Goal: Task Accomplishment & Management: Manage account settings

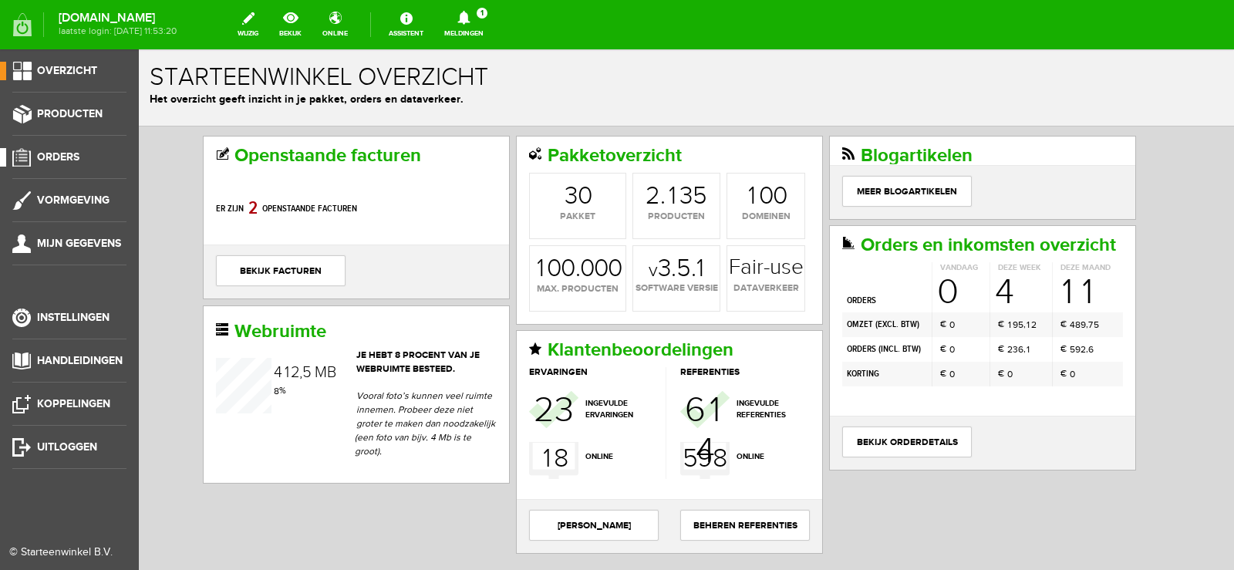
click at [70, 154] on span "Orders" at bounding box center [58, 156] width 42 height 13
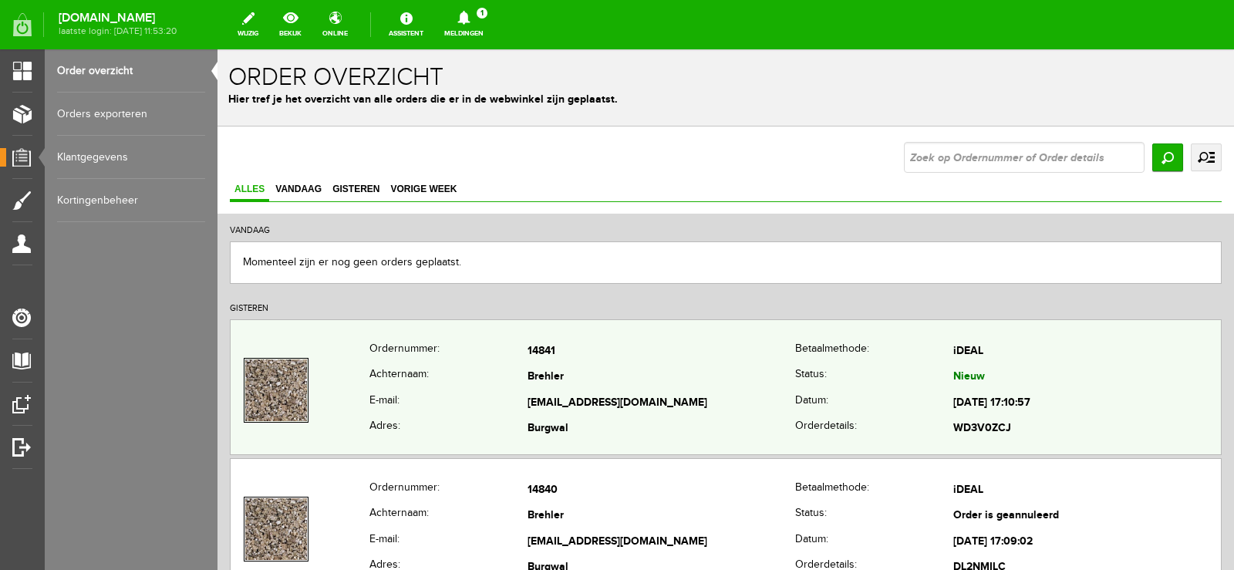
click at [753, 369] on td "Brehler" at bounding box center [661, 378] width 268 height 26
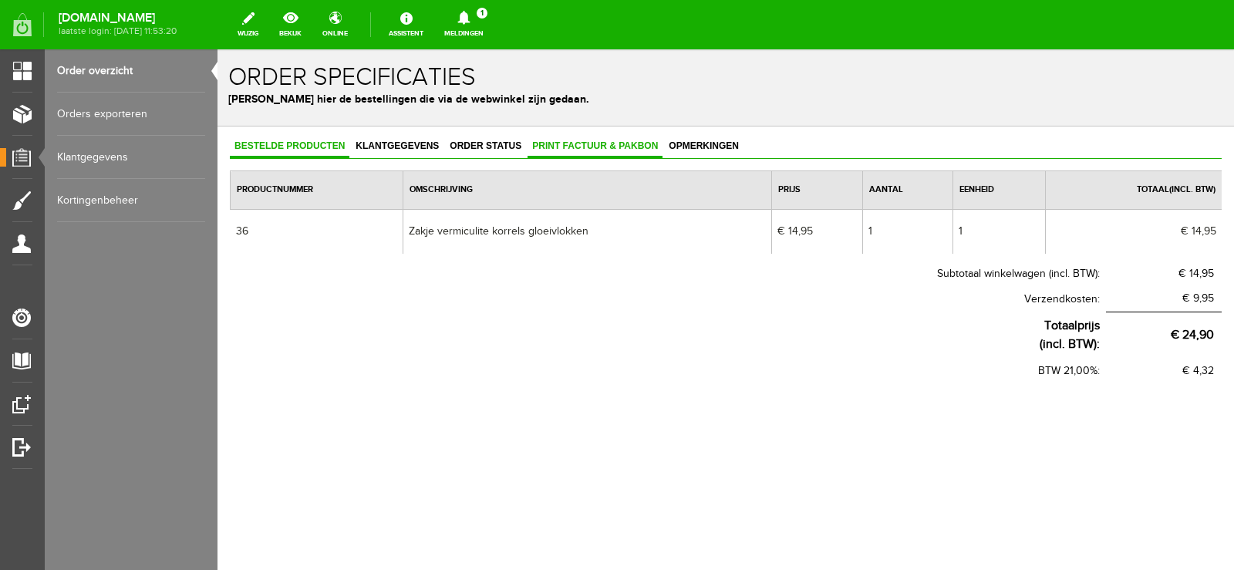
click at [608, 145] on span "Print factuur & pakbon" at bounding box center [594, 145] width 135 height 11
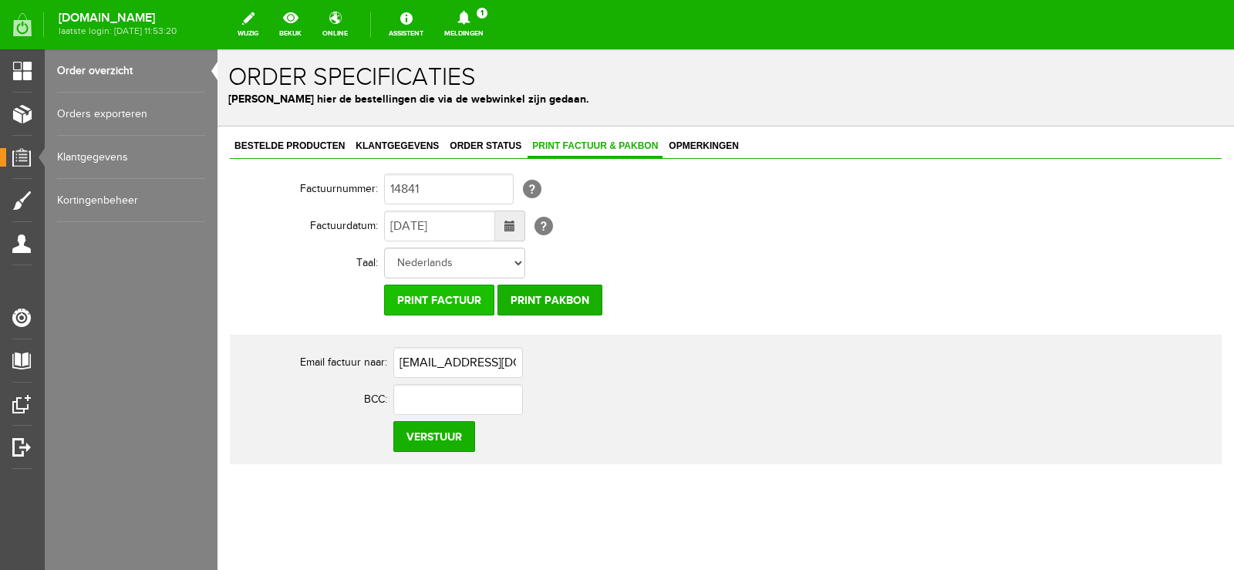
click at [439, 290] on input "Print factuur" at bounding box center [439, 299] width 110 height 31
click at [570, 300] on input "Print pakbon" at bounding box center [549, 299] width 105 height 31
click at [483, 11] on icon at bounding box center [463, 18] width 39 height 14
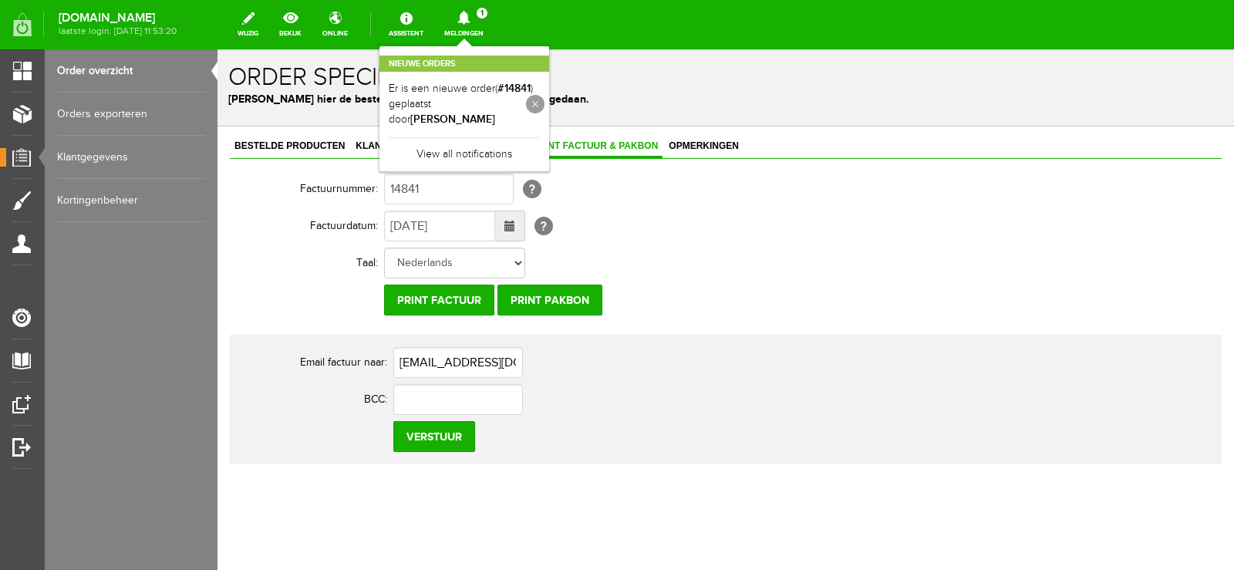
click at [544, 95] on link at bounding box center [535, 104] width 19 height 19
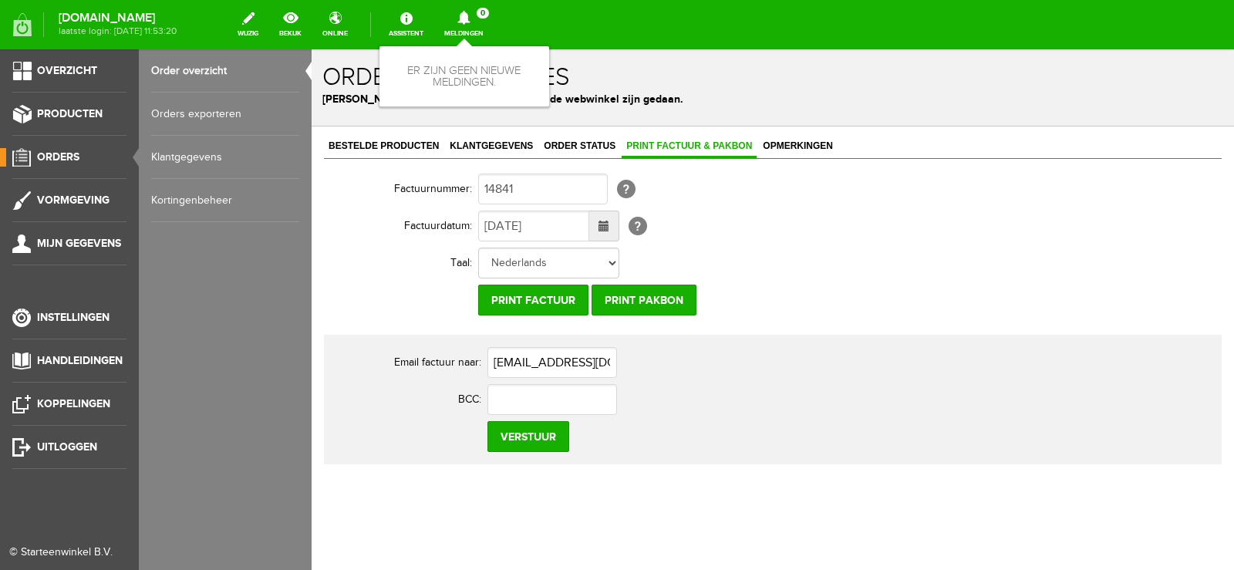
click at [60, 157] on span "Orders" at bounding box center [58, 156] width 42 height 13
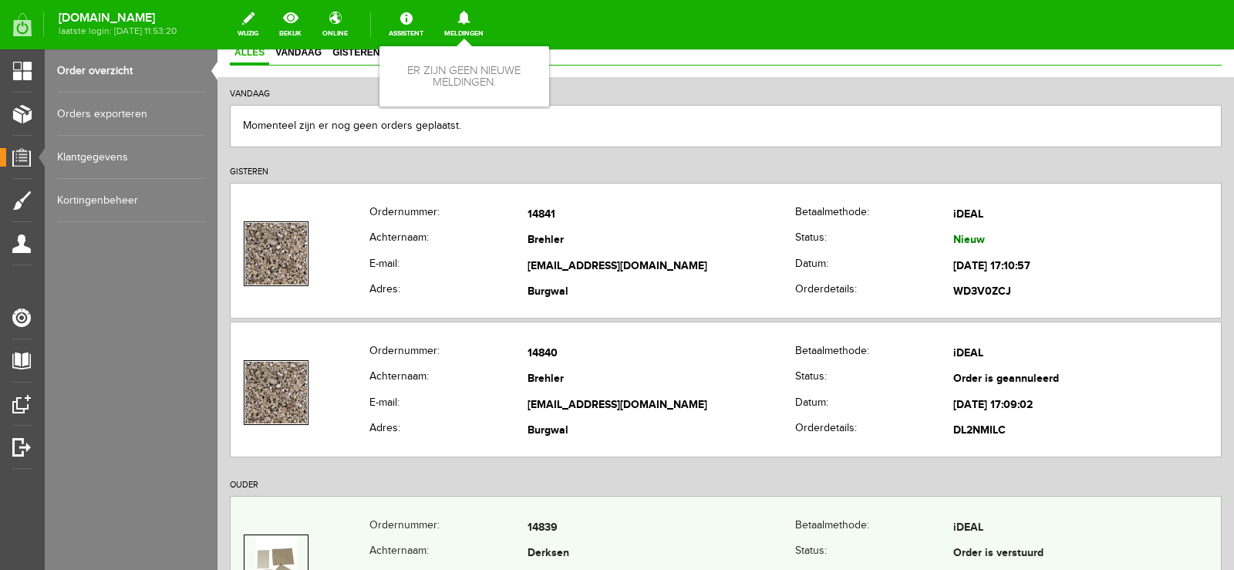
scroll to position [77, 0]
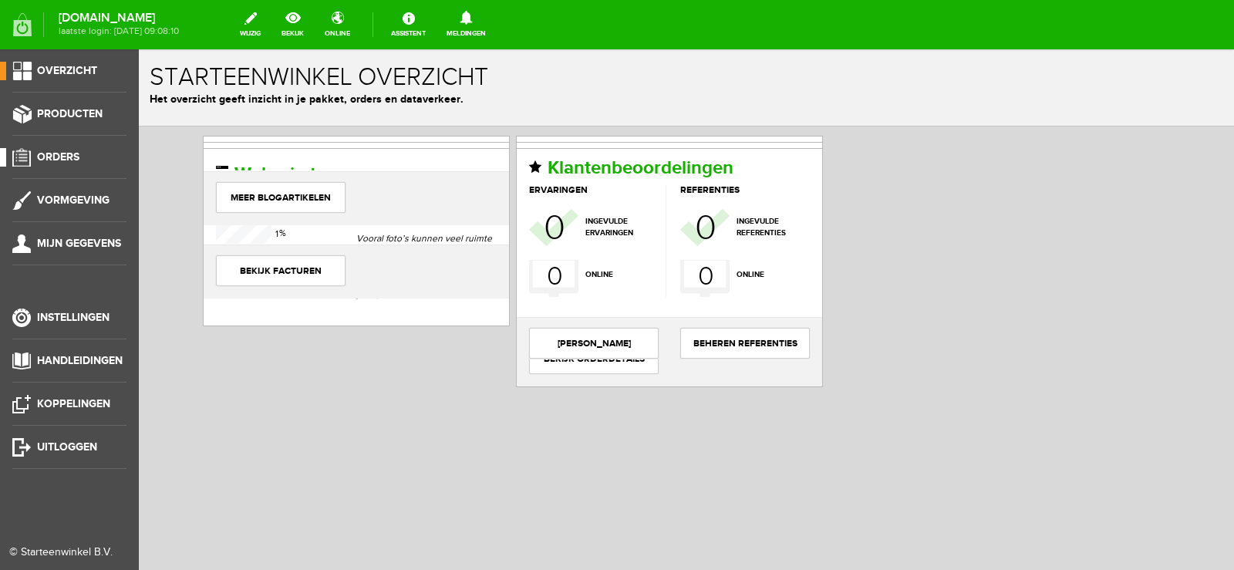
click at [49, 154] on span "Orders" at bounding box center [58, 156] width 42 height 13
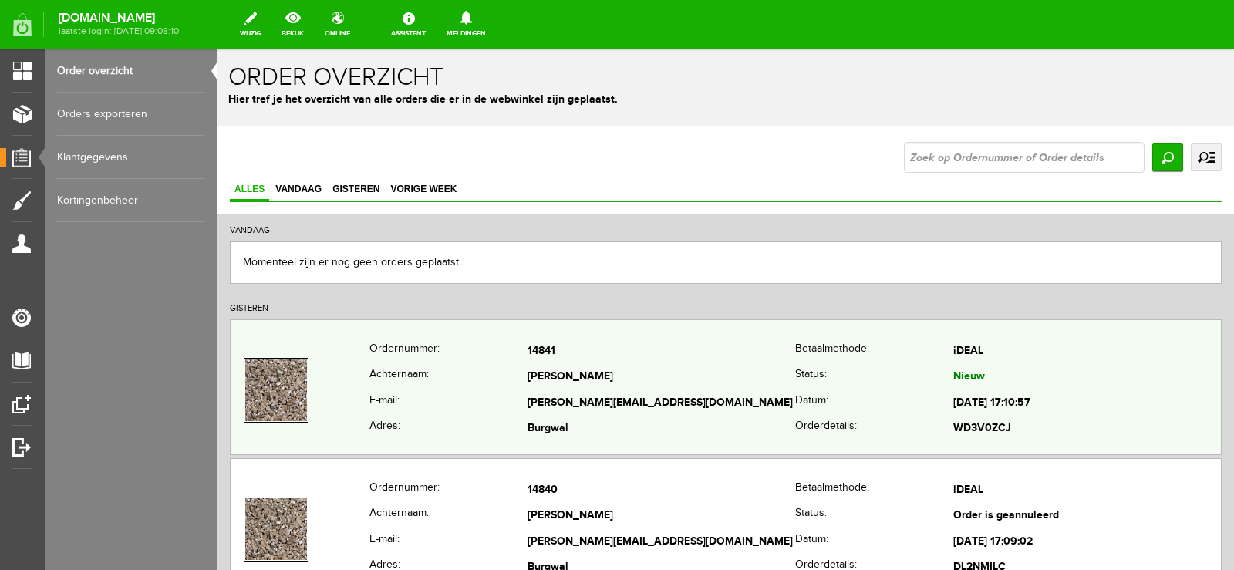
click at [762, 402] on td "[PERSON_NAME][EMAIL_ADDRESS][DOMAIN_NAME]" at bounding box center [661, 403] width 268 height 26
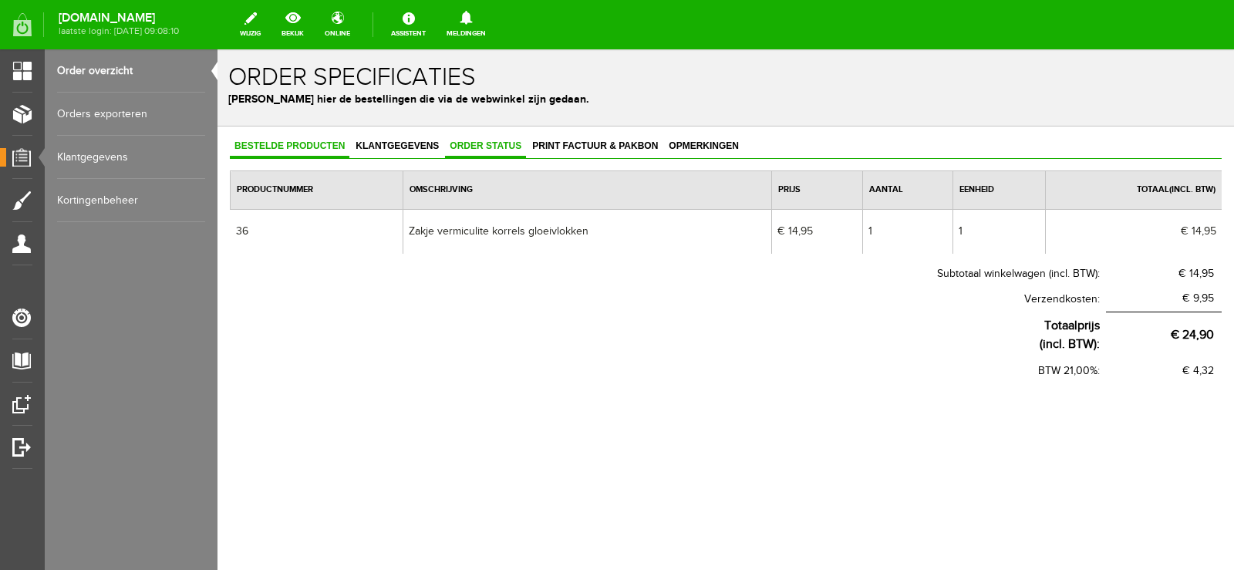
click at [484, 143] on span "Order status" at bounding box center [485, 145] width 81 height 11
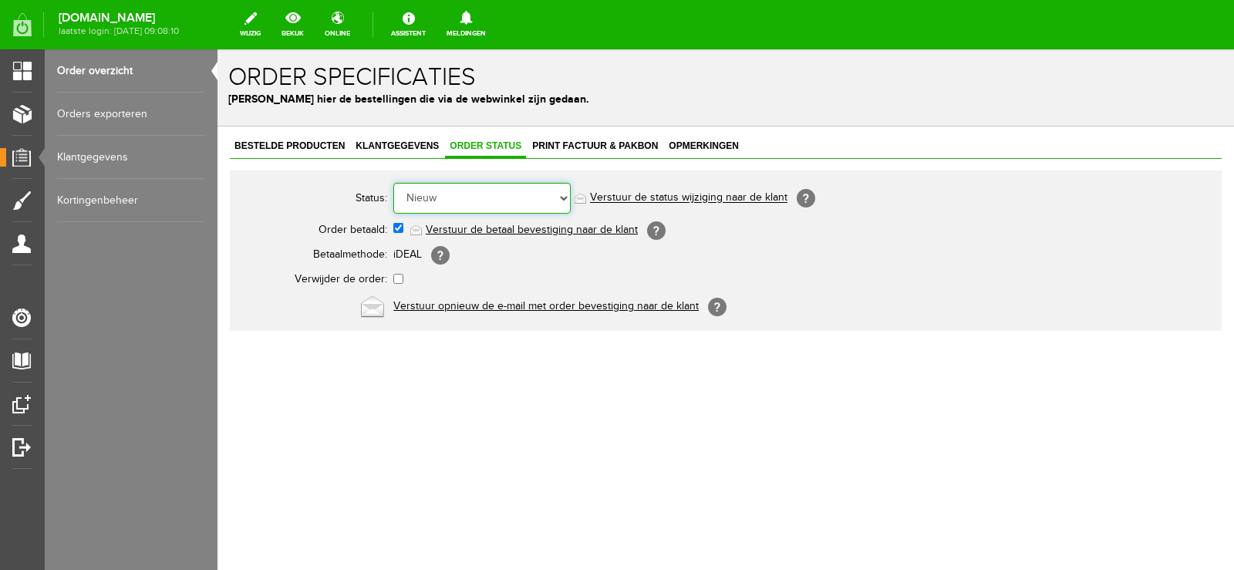
click at [564, 194] on select "Order niet afgerond Nieuw Order in behandeling Wacht op leverancier Wacht op be…" at bounding box center [481, 198] width 177 height 31
select select "14"
click at [393, 183] on select "Order niet afgerond Nieuw Order in behandeling Wacht op leverancier Wacht op be…" at bounding box center [481, 198] width 177 height 31
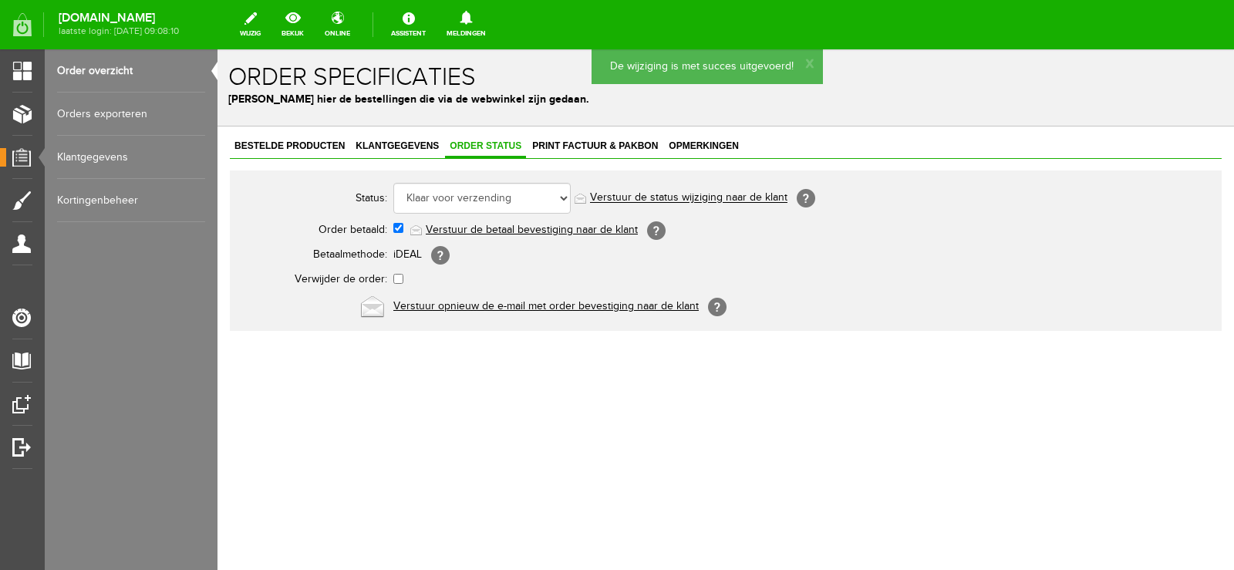
click at [699, 197] on link "Verstuur de status wijziging naar de klant" at bounding box center [688, 198] width 197 height 12
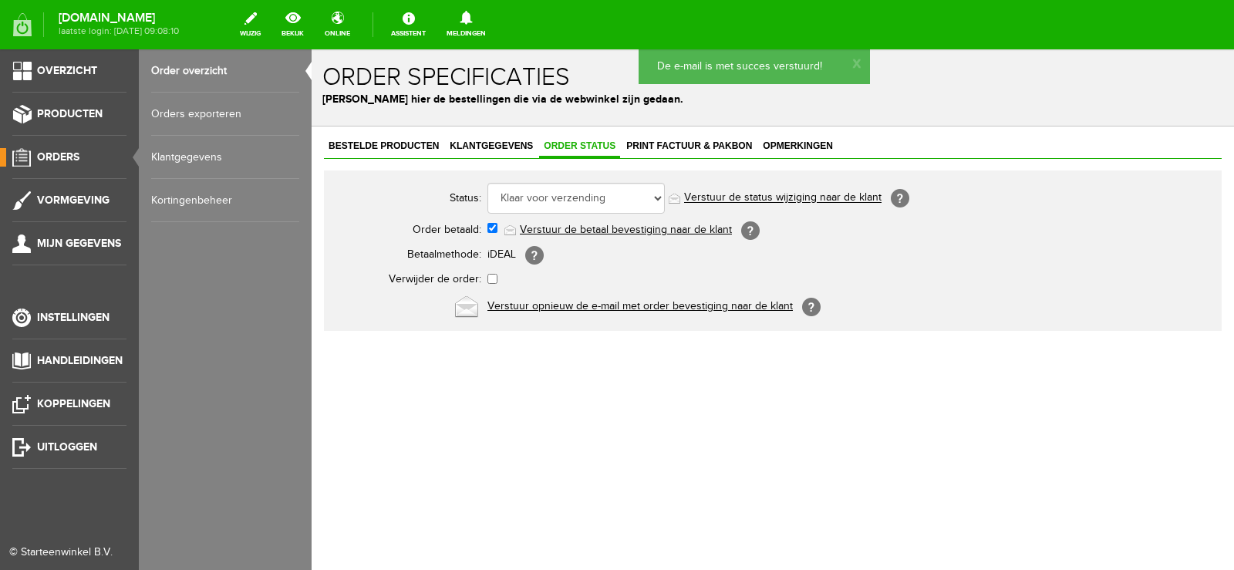
click at [58, 156] on span "Orders" at bounding box center [58, 156] width 42 height 13
